Goal: Task Accomplishment & Management: Complete application form

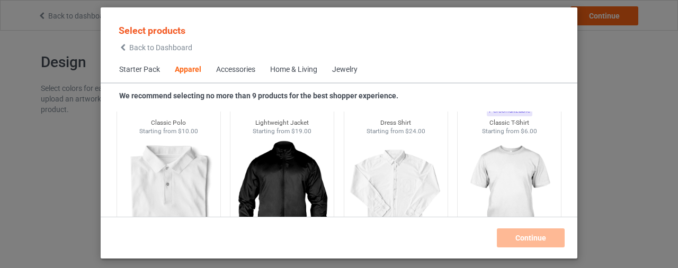
scroll to position [447, 0]
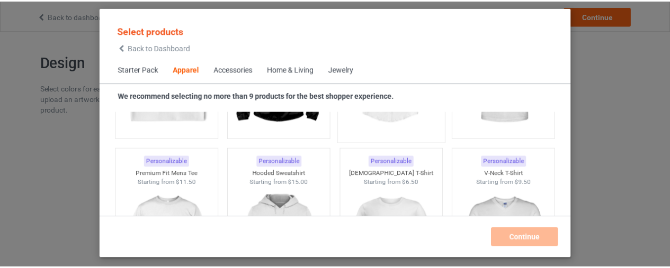
scroll to position [447, 0]
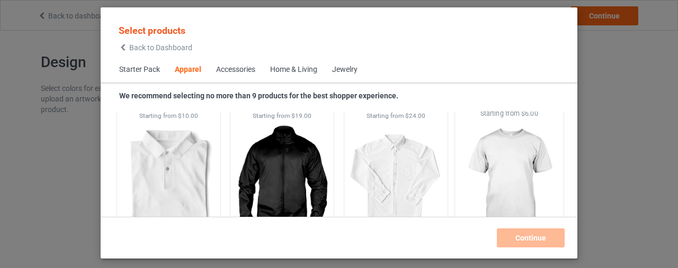
click at [521, 139] on img at bounding box center [510, 181] width 100 height 124
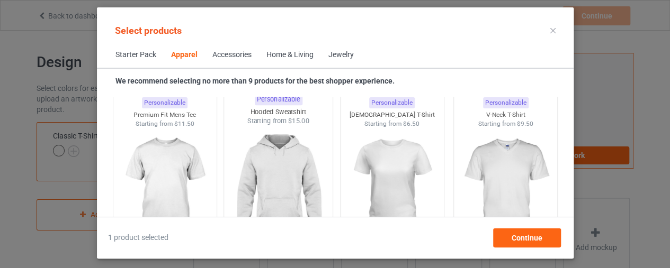
scroll to position [606, 0]
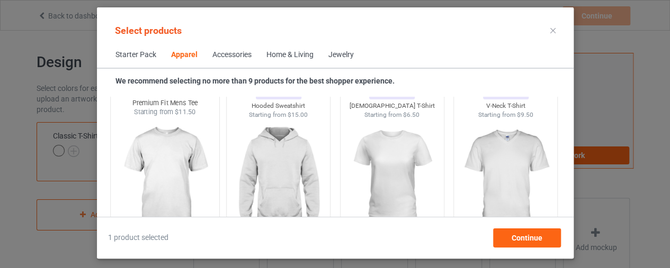
click at [163, 178] on img at bounding box center [165, 179] width 100 height 124
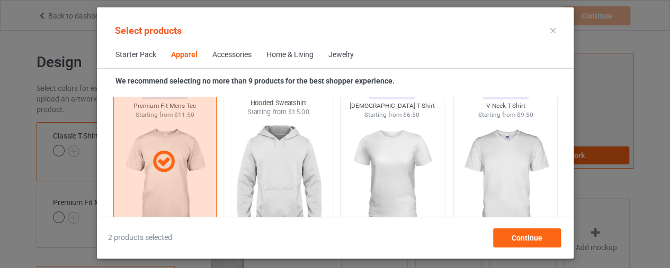
click at [239, 162] on img at bounding box center [278, 179] width 100 height 124
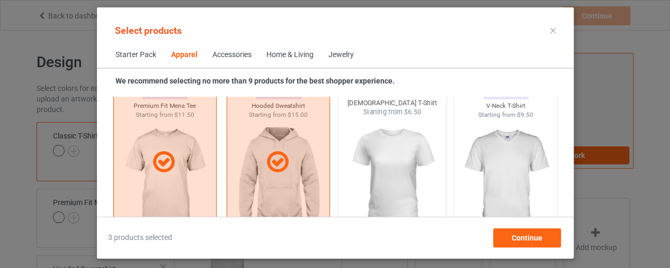
click at [383, 148] on img at bounding box center [392, 179] width 100 height 124
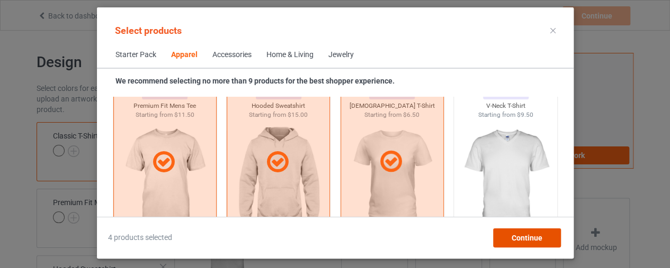
click at [550, 242] on div "Continue" at bounding box center [526, 238] width 68 height 19
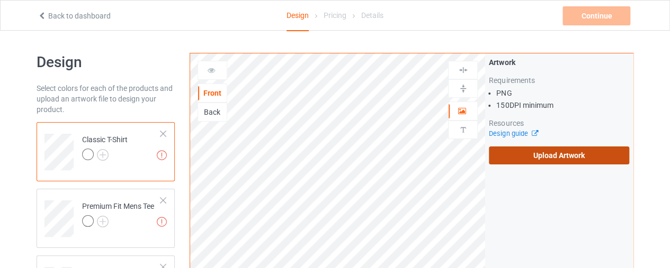
click at [560, 155] on label "Upload Artwork" at bounding box center [559, 156] width 140 height 18
click at [0, 0] on input "Upload Artwork" at bounding box center [0, 0] width 0 height 0
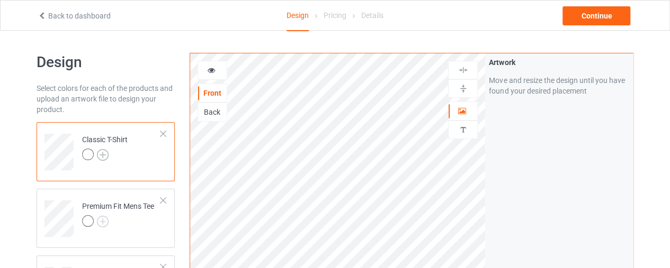
click at [103, 150] on img at bounding box center [103, 155] width 12 height 12
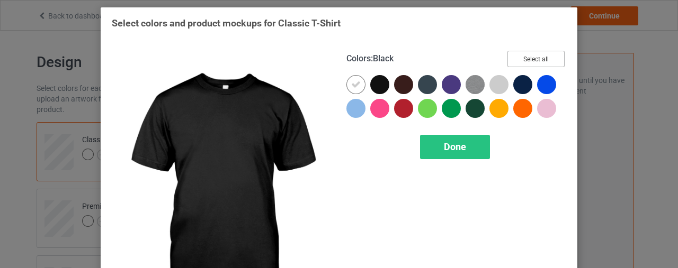
drag, startPoint x: 532, startPoint y: 56, endPoint x: 481, endPoint y: 60, distance: 51.0
click at [532, 57] on button "Select all" at bounding box center [535, 59] width 57 height 16
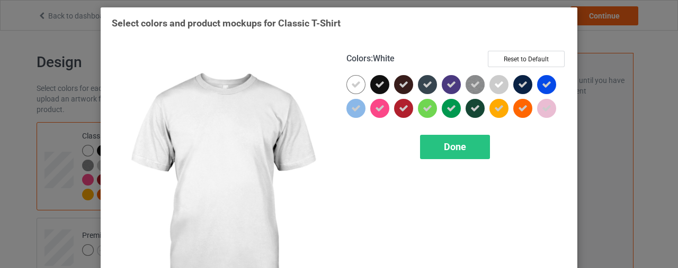
click at [360, 82] on div at bounding box center [355, 84] width 19 height 19
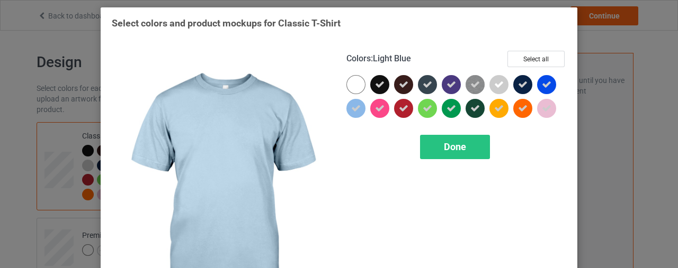
click at [354, 108] on icon at bounding box center [356, 109] width 10 height 10
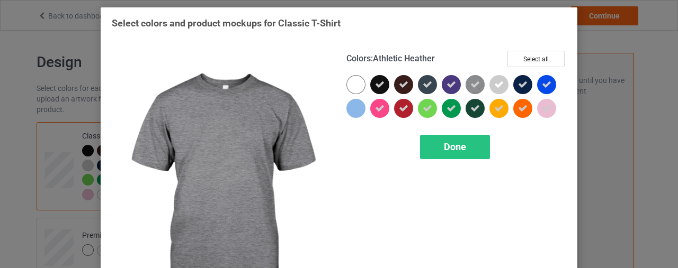
click at [472, 80] on icon at bounding box center [475, 85] width 10 height 10
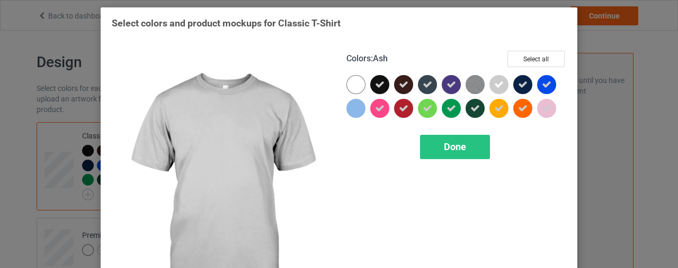
click at [497, 82] on icon at bounding box center [499, 85] width 10 height 10
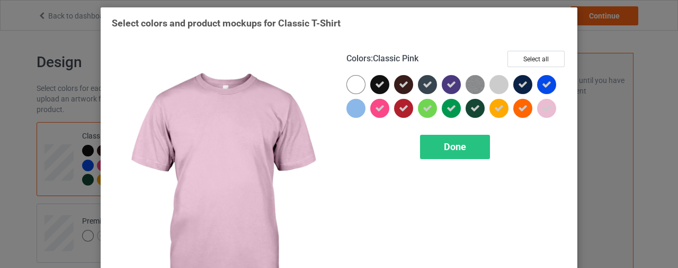
click at [545, 109] on icon at bounding box center [547, 109] width 10 height 10
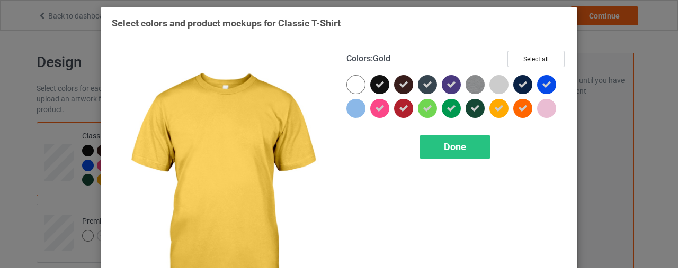
click at [494, 106] on icon at bounding box center [499, 109] width 10 height 10
click at [432, 140] on div "Done" at bounding box center [455, 147] width 70 height 24
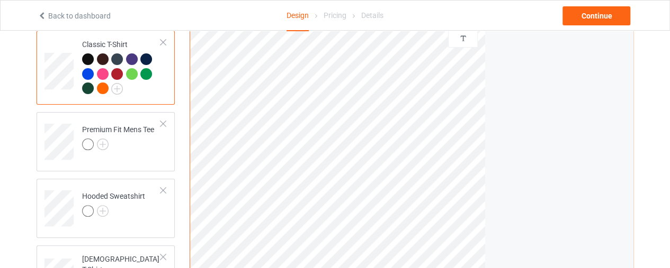
scroll to position [106, 0]
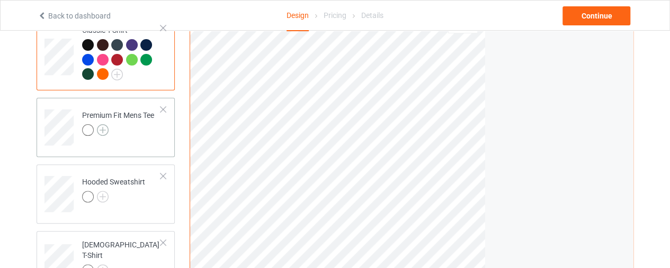
click at [107, 132] on img at bounding box center [103, 130] width 12 height 12
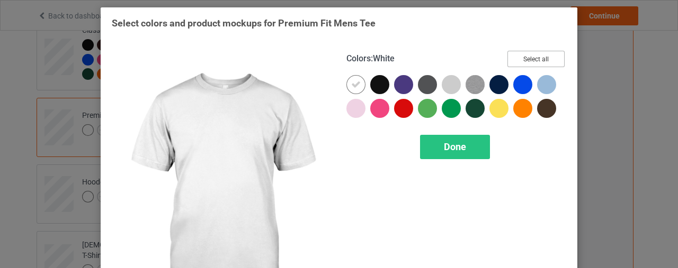
drag, startPoint x: 538, startPoint y: 58, endPoint x: 487, endPoint y: 68, distance: 52.4
click at [536, 58] on button "Select all" at bounding box center [535, 59] width 57 height 16
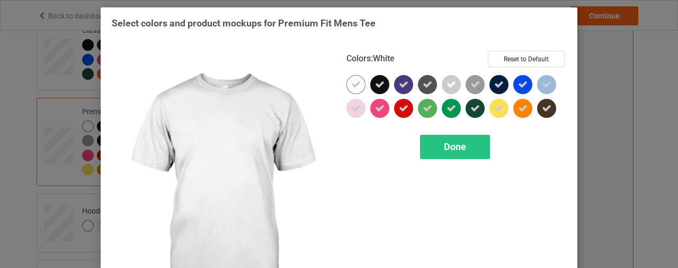
click at [346, 88] on div at bounding box center [355, 84] width 19 height 19
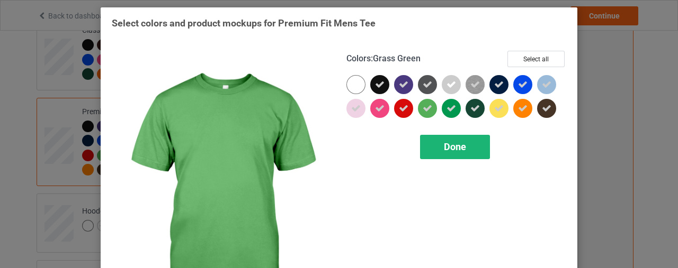
click at [445, 141] on span "Done" at bounding box center [455, 146] width 22 height 11
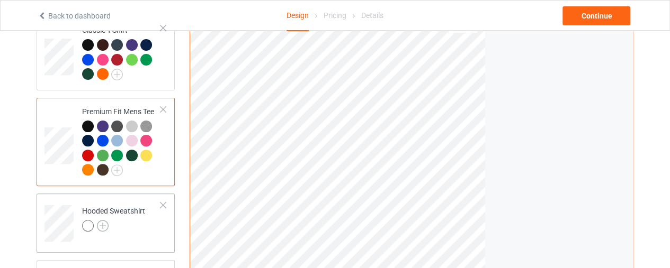
click at [97, 227] on img at bounding box center [103, 226] width 12 height 12
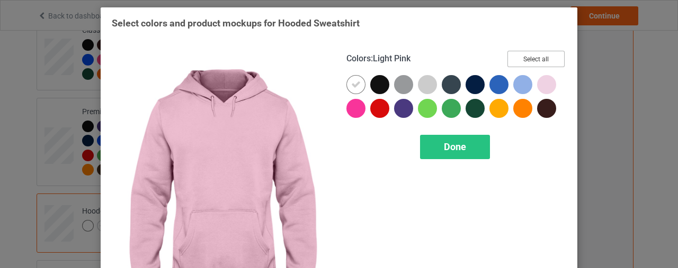
click at [548, 53] on button "Select all" at bounding box center [535, 59] width 57 height 16
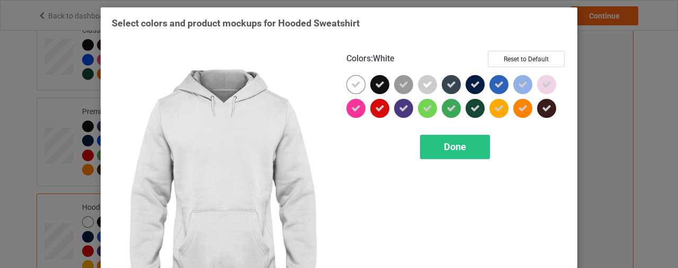
click at [346, 88] on div at bounding box center [355, 84] width 19 height 19
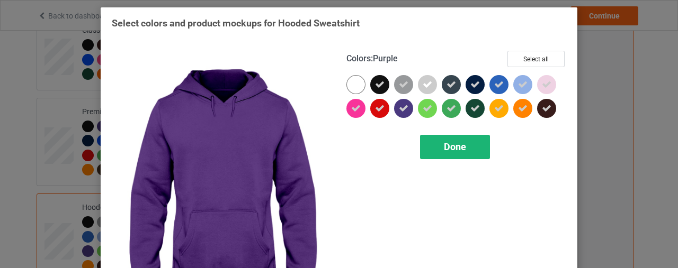
click at [434, 141] on div "Done" at bounding box center [455, 147] width 70 height 24
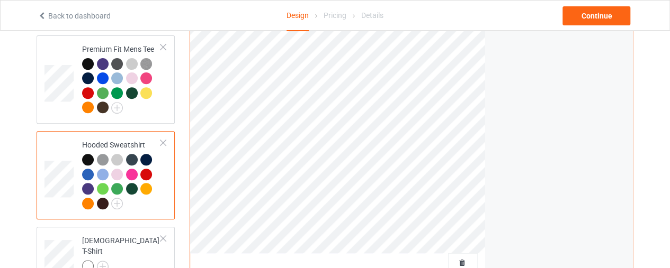
scroll to position [212, 0]
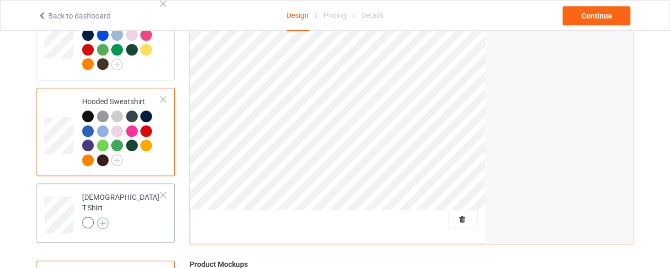
click at [107, 218] on img at bounding box center [103, 224] width 12 height 12
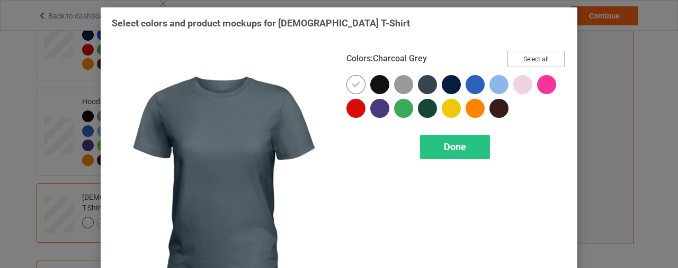
click at [541, 59] on button "Select all" at bounding box center [535, 59] width 57 height 16
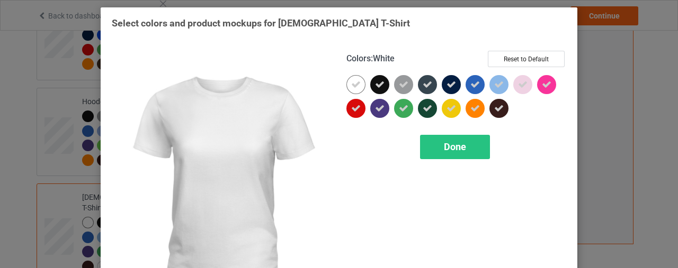
click at [351, 81] on icon at bounding box center [356, 85] width 10 height 10
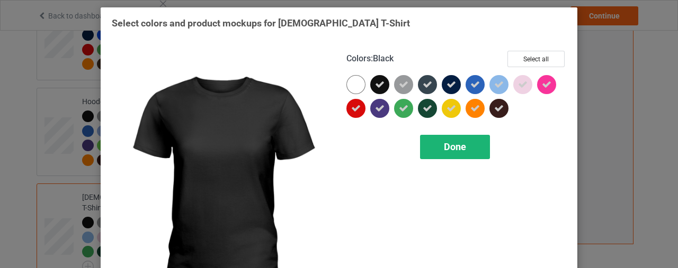
click at [435, 135] on div "Done" at bounding box center [455, 147] width 70 height 24
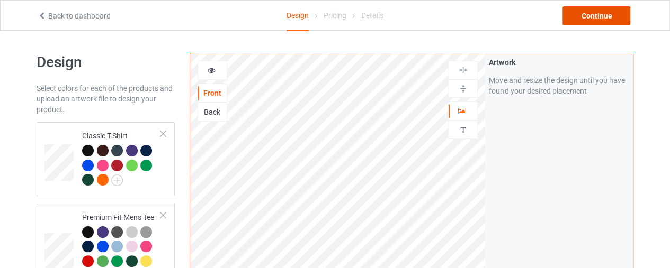
click at [585, 11] on div "Continue" at bounding box center [596, 15] width 68 height 19
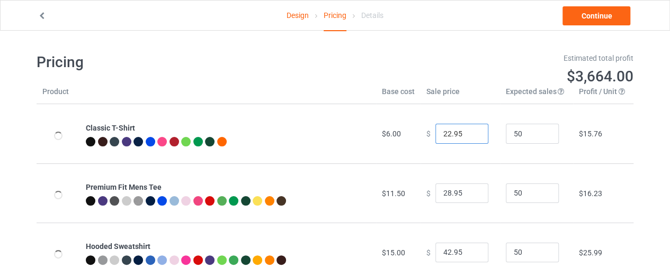
drag, startPoint x: 458, startPoint y: 131, endPoint x: 436, endPoint y: 140, distance: 22.8
click at [436, 140] on input "22.95" at bounding box center [461, 134] width 53 height 20
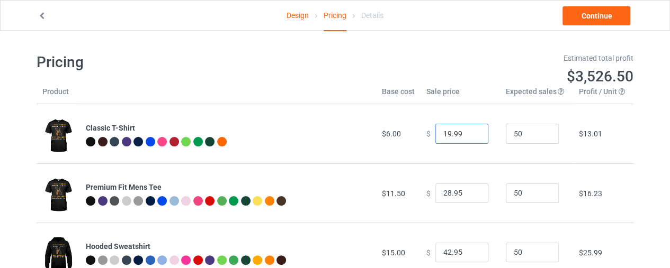
type input "19.99"
drag, startPoint x: 459, startPoint y: 193, endPoint x: 428, endPoint y: 201, distance: 31.6
click at [428, 201] on div "$ 28.95" at bounding box center [460, 194] width 68 height 20
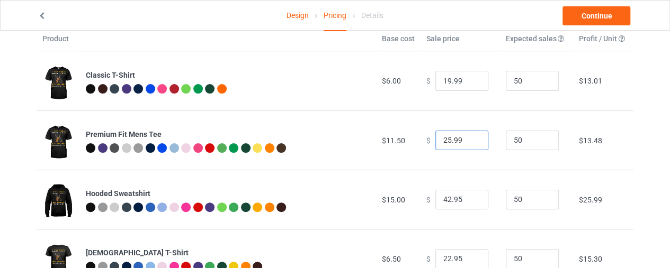
scroll to position [95, 0]
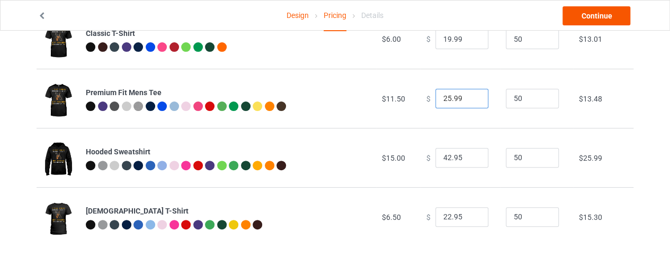
type input "25.99"
click at [583, 16] on link "Continue" at bounding box center [596, 15] width 68 height 19
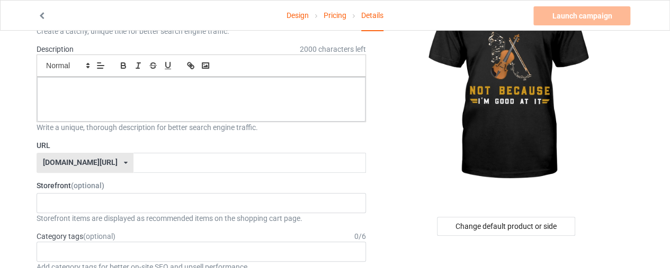
scroll to position [106, 0]
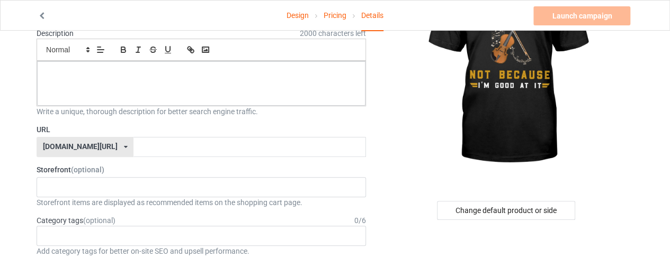
click at [101, 151] on div "[DOMAIN_NAME][URL] [DOMAIN_NAME][URL] [DOMAIN_NAME][URL] 60b3c1acde3d2b5ae57209…" at bounding box center [85, 147] width 97 height 20
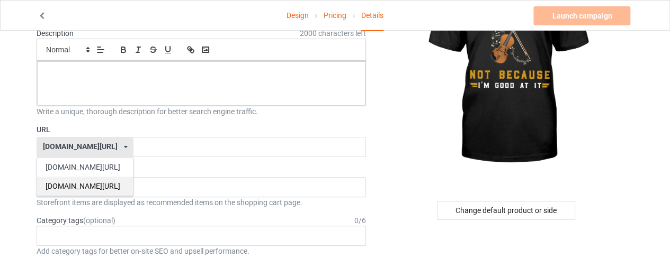
click at [88, 183] on div "[DOMAIN_NAME][URL]" at bounding box center [85, 186] width 96 height 19
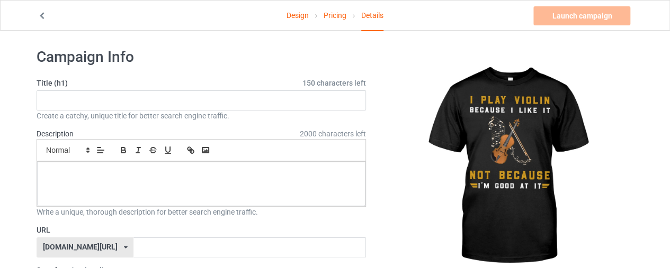
scroll to position [0, 0]
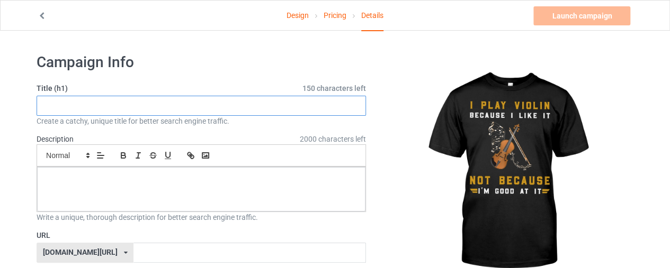
click at [211, 110] on input "text" at bounding box center [201, 106] width 329 height 20
type input "I Play violin becuase i like it"
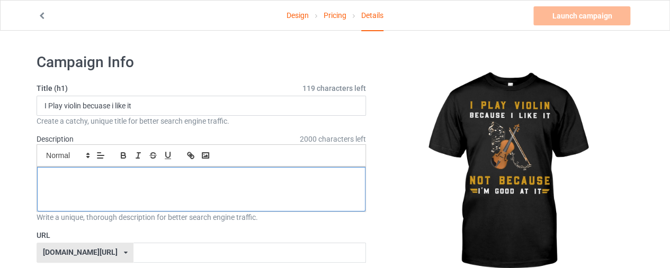
click at [166, 187] on div at bounding box center [201, 189] width 328 height 44
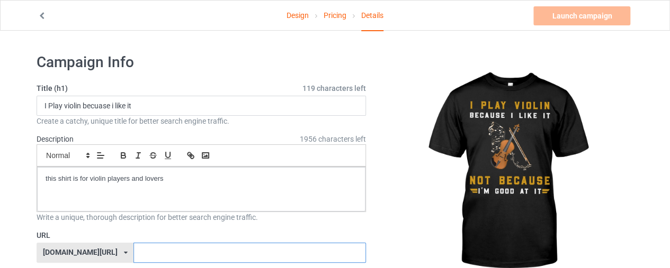
click at [158, 244] on input "text" at bounding box center [249, 253] width 232 height 20
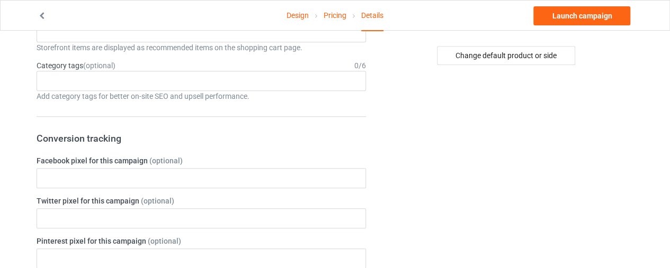
scroll to position [265, 0]
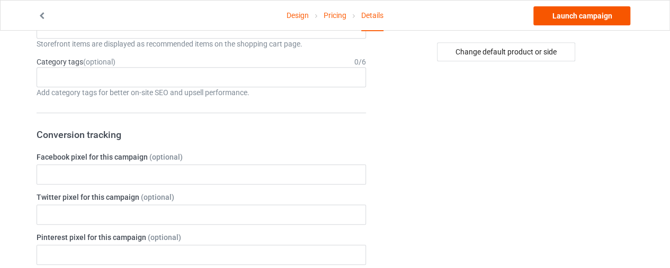
type input "vviolin"
click at [607, 19] on link "Launch campaign" at bounding box center [581, 15] width 97 height 19
